Goal: Information Seeking & Learning: Learn about a topic

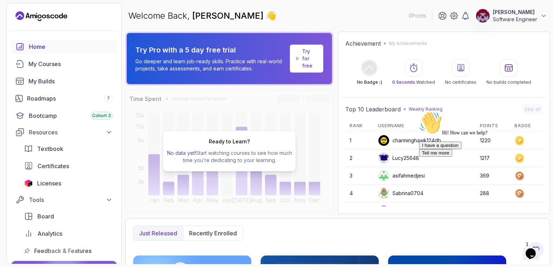
click at [337, 55] on div "Try Pro with a 5 day free trial Go deeper and learn job-ready skills. Practice …" at bounding box center [337, 123] width 425 height 183
click at [304, 56] on p "Try for free" at bounding box center [309, 59] width 15 height 22
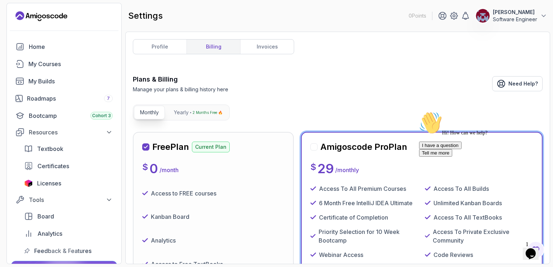
click at [281, 104] on div "Plans & Billing Manage your plans & billing history here Need Help? Monthly Yea…" at bounding box center [338, 246] width 410 height 343
click at [296, 175] on div "Free Plan Current Plan $ 0 / month Access to FREE courses Kanban Board Analytic…" at bounding box center [338, 243] width 410 height 222
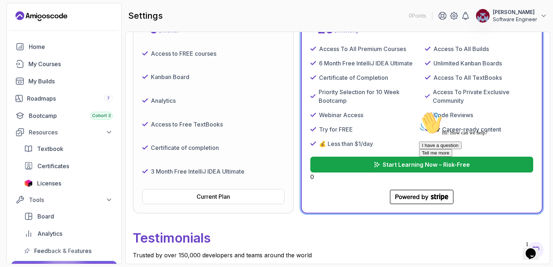
scroll to position [143, 0]
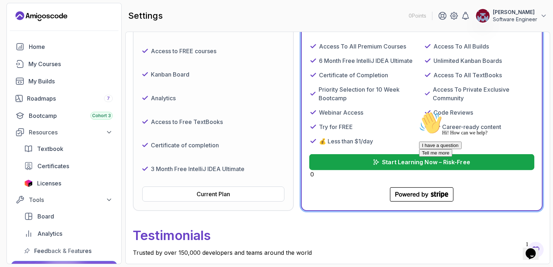
click at [361, 161] on button "Start Learning Now – Risk-Free" at bounding box center [421, 162] width 225 height 16
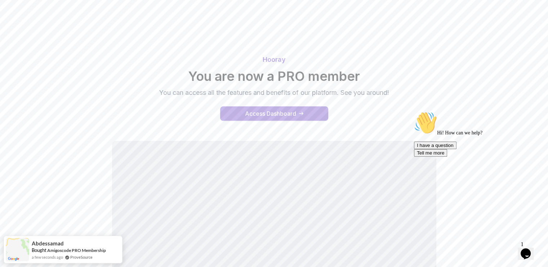
click at [264, 114] on div "Access Dashboard" at bounding box center [270, 113] width 51 height 9
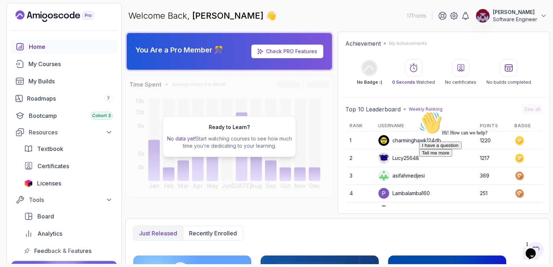
click at [297, 53] on link "Check PRO Features" at bounding box center [291, 51] width 51 height 6
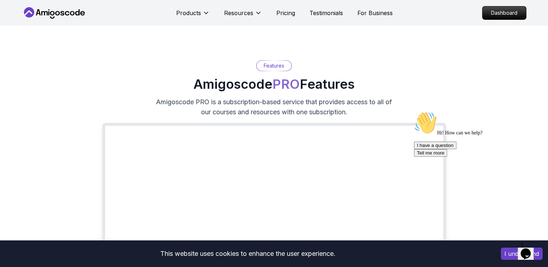
click at [55, 15] on icon at bounding box center [54, 13] width 65 height 12
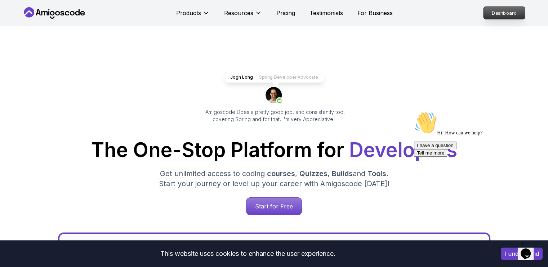
click at [502, 11] on p "Dashboard" at bounding box center [503, 13] width 41 height 12
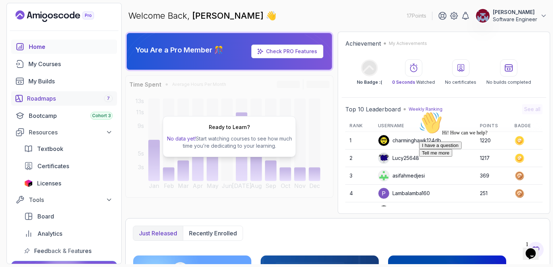
click at [46, 100] on div "Roadmaps 7" at bounding box center [70, 98] width 86 height 9
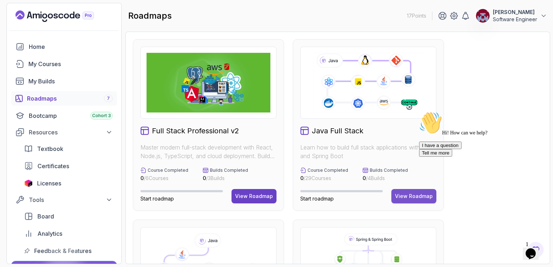
click at [410, 197] on div "View Roadmap" at bounding box center [414, 196] width 38 height 7
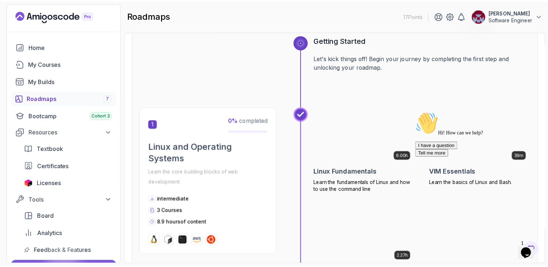
scroll to position [89, 0]
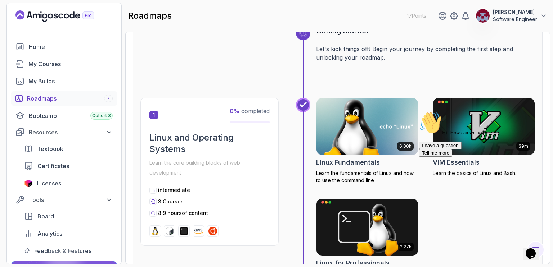
click at [363, 135] on img at bounding box center [367, 127] width 107 height 60
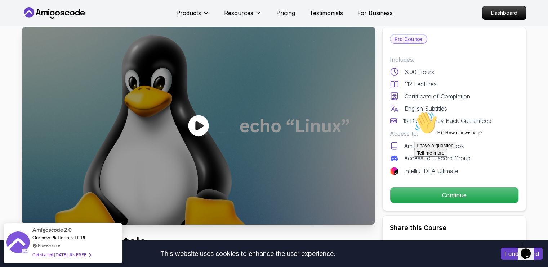
scroll to position [15, 0]
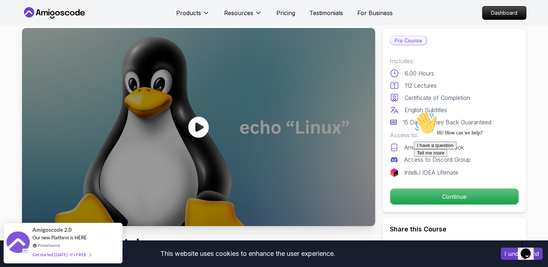
click at [193, 129] on icon at bounding box center [198, 127] width 21 height 21
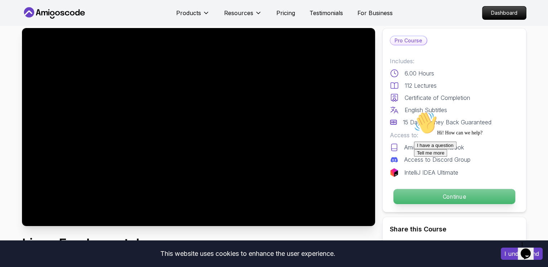
click at [403, 194] on p "Continue" at bounding box center [454, 196] width 122 height 15
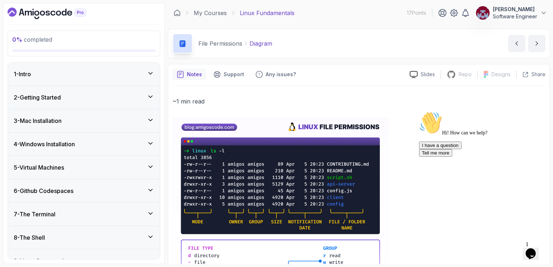
click at [357, 51] on div "File Permissions Diagram Diagram by [PERSON_NAME]" at bounding box center [359, 44] width 382 height 30
click at [537, 41] on icon "next content" at bounding box center [536, 43] width 7 height 7
click at [423, 76] on p "Slides" at bounding box center [427, 74] width 14 height 7
click at [532, 42] on button "next content" at bounding box center [536, 43] width 17 height 17
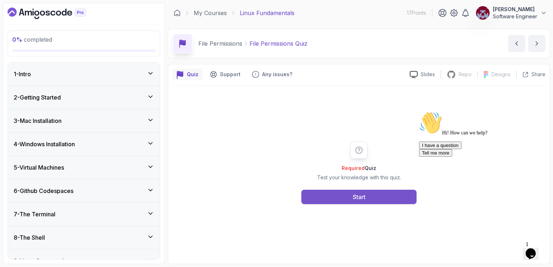
click at [360, 198] on div "Start" at bounding box center [359, 197] width 13 height 9
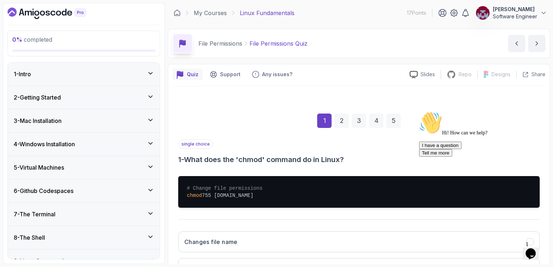
click at [419, 112] on icon "Chat attention grabber" at bounding box center [419, 112] width 0 height 0
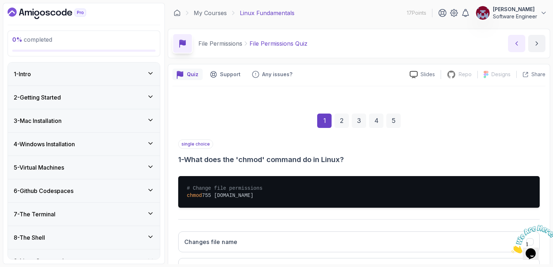
click at [514, 41] on icon "previous content" at bounding box center [516, 43] width 7 height 7
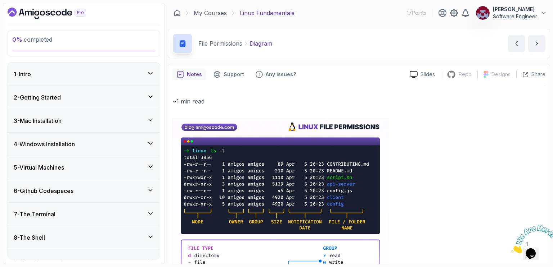
click at [151, 71] on icon at bounding box center [150, 73] width 7 height 7
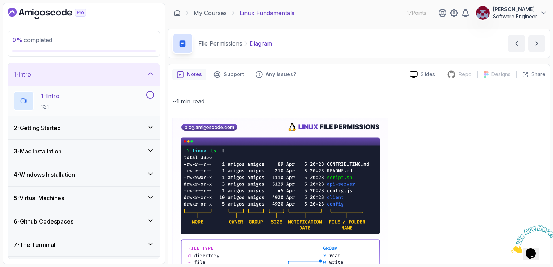
click at [52, 96] on p "1 - Intro" at bounding box center [50, 96] width 18 height 9
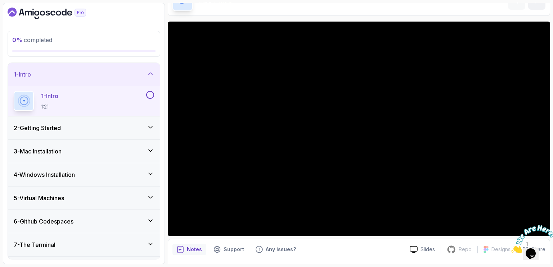
scroll to position [42, 0]
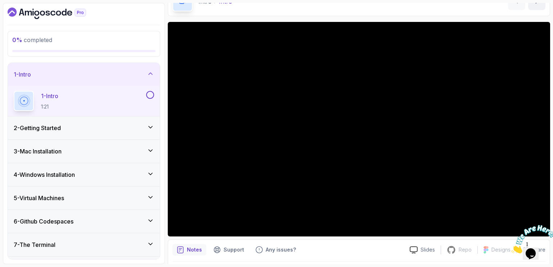
click at [511, 249] on icon "Close" at bounding box center [511, 252] width 0 height 6
click at [164, 50] on div "0 % completed 1 - Intro 1 - Intro 1:21 2 - Getting Started 3 - Mac Installation…" at bounding box center [84, 134] width 162 height 262
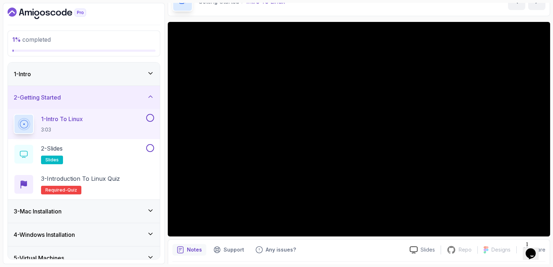
click at [77, 120] on p "1 - Intro To Linux" at bounding box center [62, 119] width 42 height 9
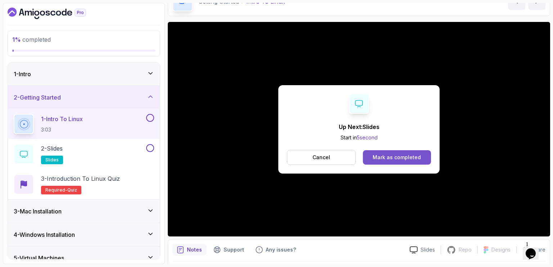
click at [386, 157] on div "Mark as completed" at bounding box center [397, 157] width 48 height 7
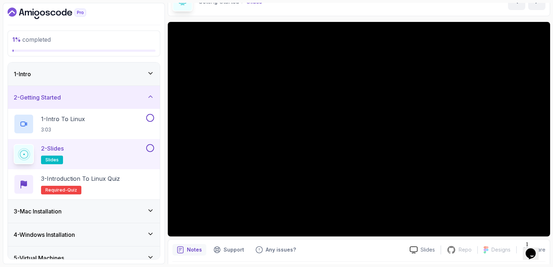
scroll to position [42, 0]
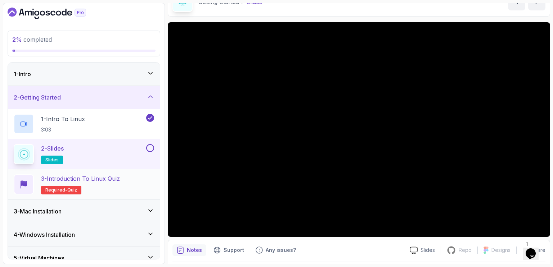
click at [99, 180] on p "3 - Introduction to Linux Quiz" at bounding box center [80, 179] width 79 height 9
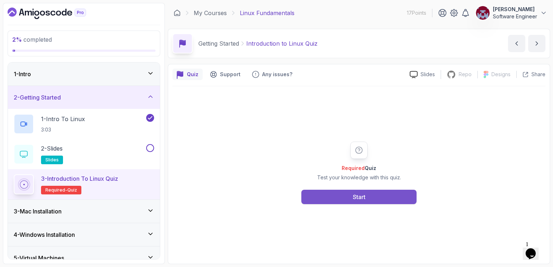
click at [357, 196] on div "Start" at bounding box center [359, 197] width 13 height 9
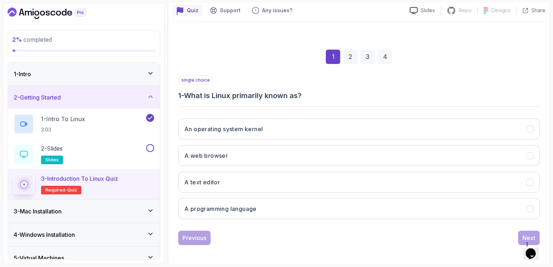
scroll to position [64, 0]
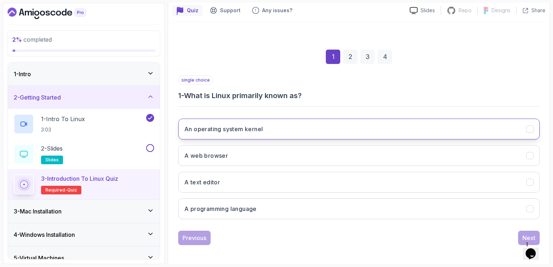
click at [293, 128] on button "An operating system kernel" at bounding box center [358, 129] width 361 height 21
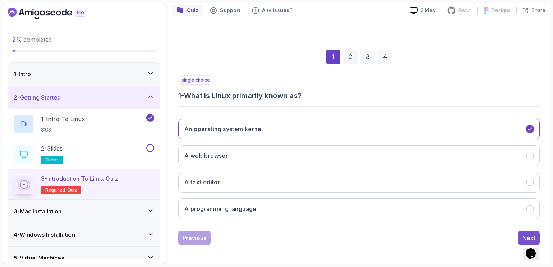
click at [525, 234] on div "Next" at bounding box center [528, 238] width 13 height 9
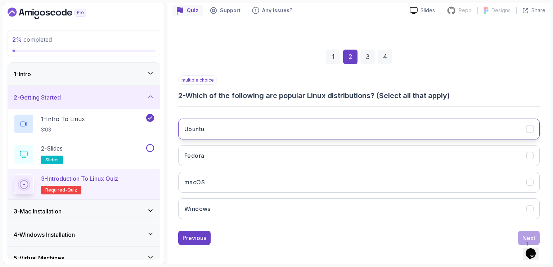
click at [246, 129] on button "Ubuntu" at bounding box center [358, 129] width 361 height 21
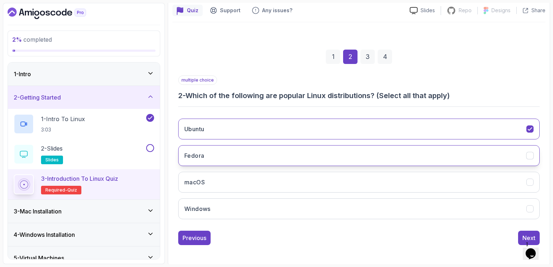
click at [231, 150] on button "Fedora" at bounding box center [358, 155] width 361 height 21
click at [528, 234] on div "Next" at bounding box center [528, 238] width 13 height 9
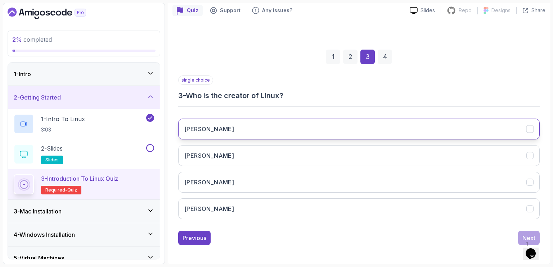
click at [227, 128] on button "[PERSON_NAME]" at bounding box center [358, 129] width 361 height 21
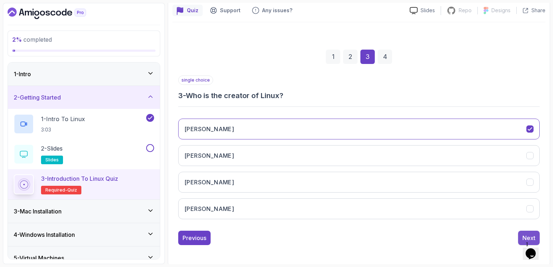
click at [526, 237] on div "Next" at bounding box center [528, 238] width 13 height 9
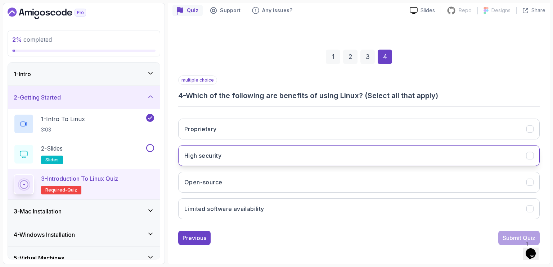
click at [235, 153] on button "High security" at bounding box center [358, 155] width 361 height 21
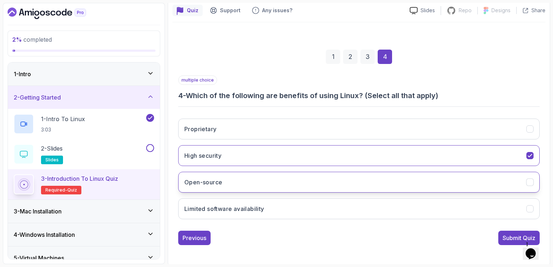
click at [233, 190] on button "Open-source" at bounding box center [358, 182] width 361 height 21
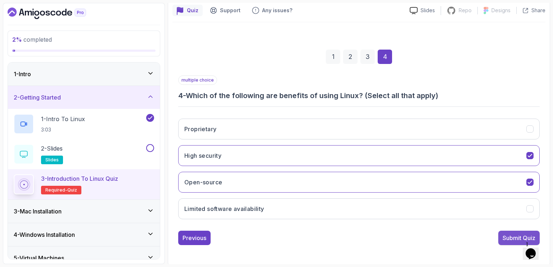
click at [511, 238] on div "Submit Quiz" at bounding box center [519, 238] width 33 height 9
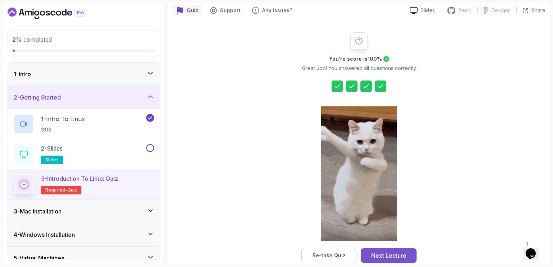
click at [383, 255] on div "Next Lecture" at bounding box center [388, 256] width 35 height 9
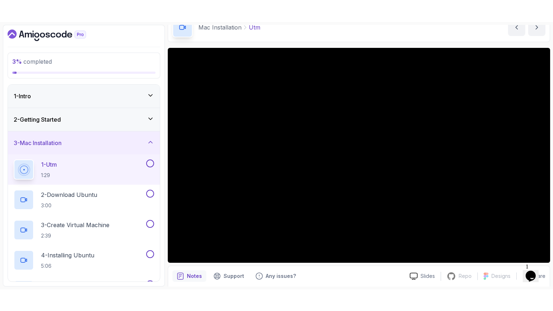
scroll to position [37, 0]
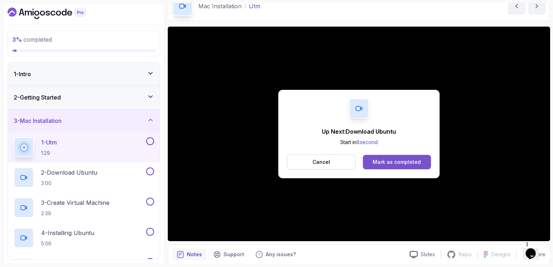
click at [401, 160] on div "Mark as completed" at bounding box center [397, 162] width 48 height 7
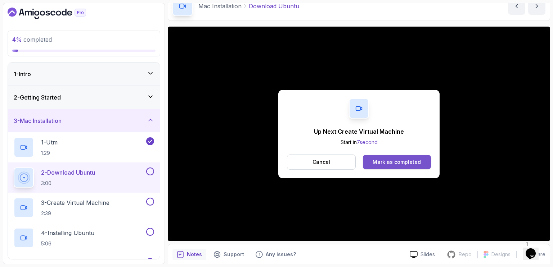
click at [406, 165] on div "Mark as completed" at bounding box center [397, 162] width 48 height 7
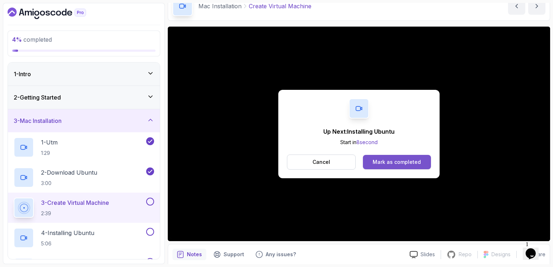
click at [395, 164] on div "Mark as completed" at bounding box center [397, 162] width 48 height 7
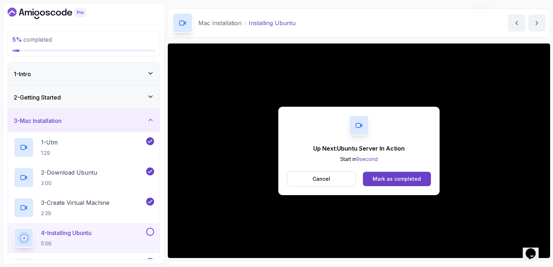
scroll to position [37, 0]
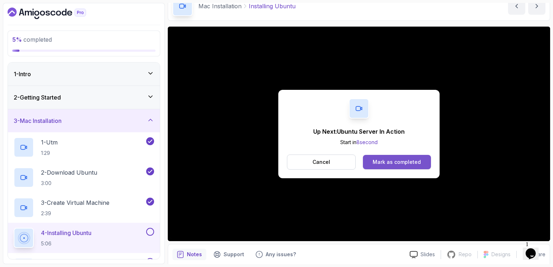
click at [411, 159] on div "Mark as completed" at bounding box center [397, 162] width 48 height 7
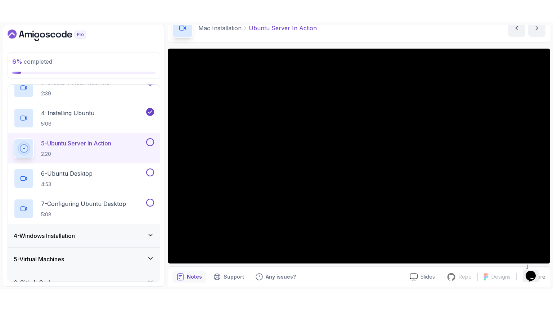
scroll to position [143, 0]
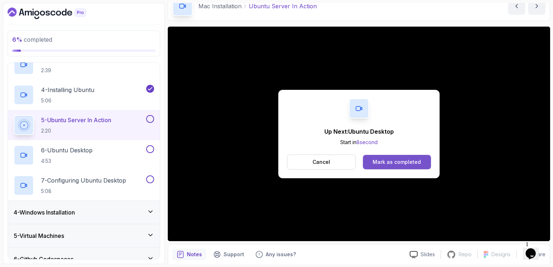
click at [396, 159] on div "Mark as completed" at bounding box center [397, 162] width 48 height 7
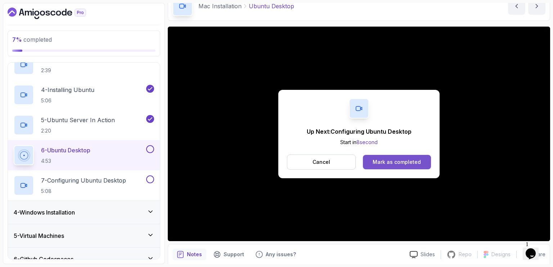
click at [419, 160] on div "Mark as completed" at bounding box center [397, 162] width 48 height 7
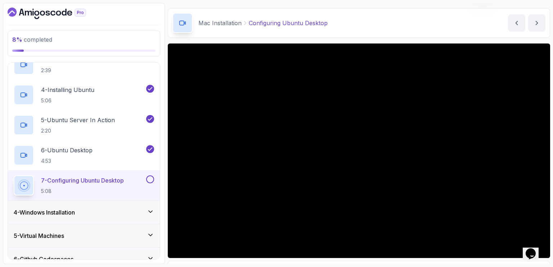
scroll to position [37, 0]
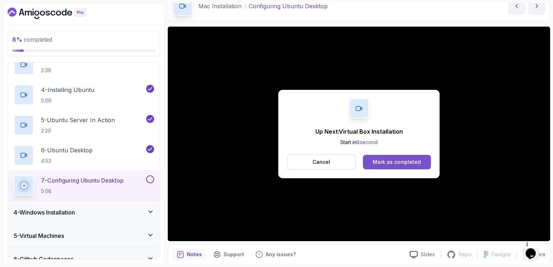
click at [394, 162] on div "Mark as completed" at bounding box center [397, 162] width 48 height 7
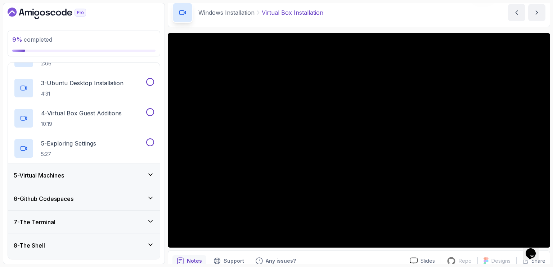
scroll to position [34, 0]
